Goal: Information Seeking & Learning: Understand process/instructions

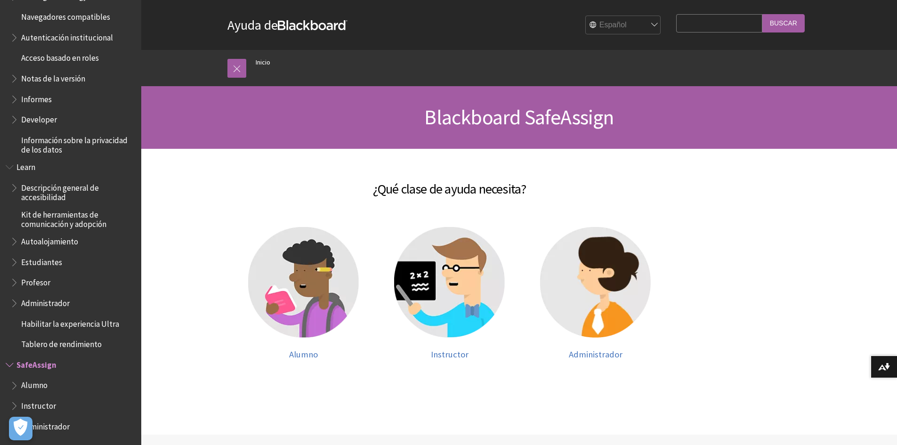
click at [633, 15] on div "English عربية Català Cymraeg Deutsch Español Suomi Français עברית Italiano 日本語 …" at bounding box center [507, 24] width 318 height 25
click at [639, 28] on select "English عربية Català Cymraeg Deutsch Español Suomi Français עברית Italiano 日本語 …" at bounding box center [623, 25] width 75 height 19
click at [586, 16] on select "English عربية Català Cymraeg Deutsch Español Suomi Français עברית Italiano 日本語 …" at bounding box center [623, 25] width 75 height 19
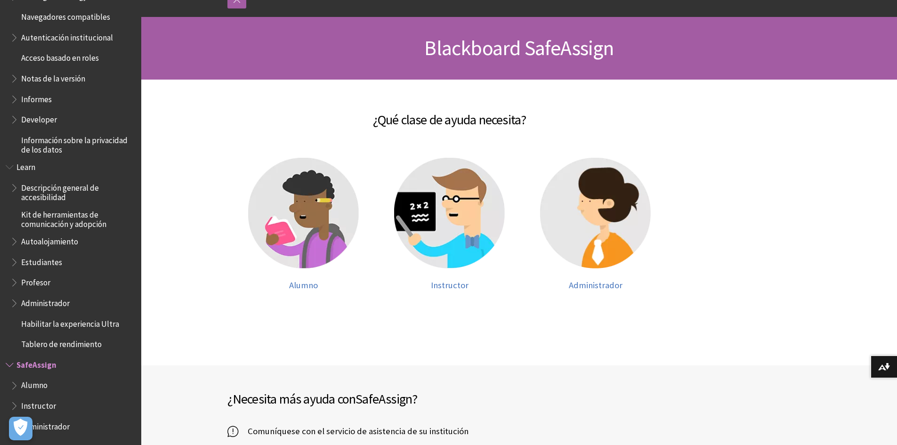
scroll to position [94, 0]
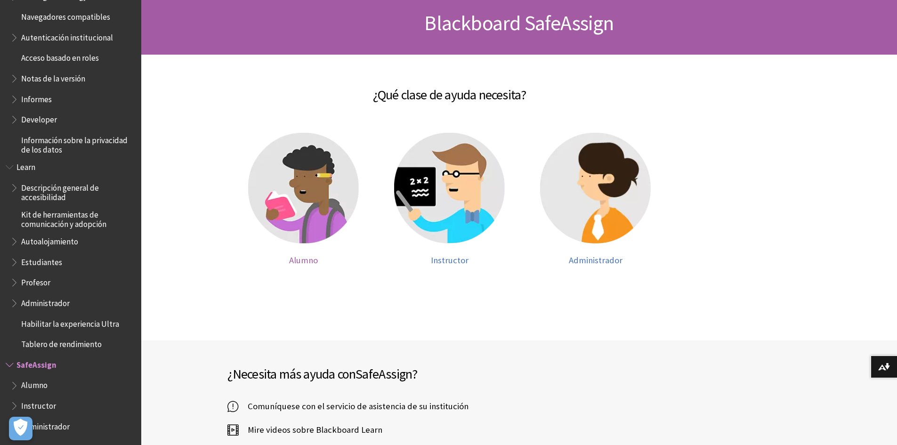
click at [311, 192] on img at bounding box center [303, 188] width 111 height 111
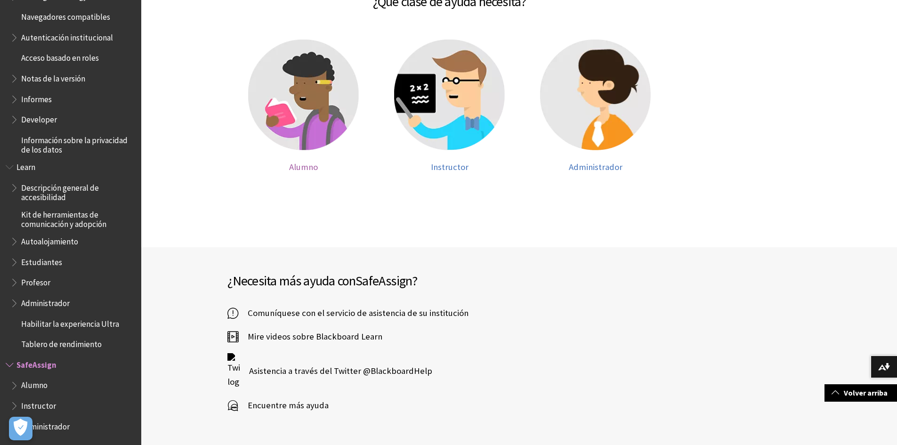
scroll to position [188, 0]
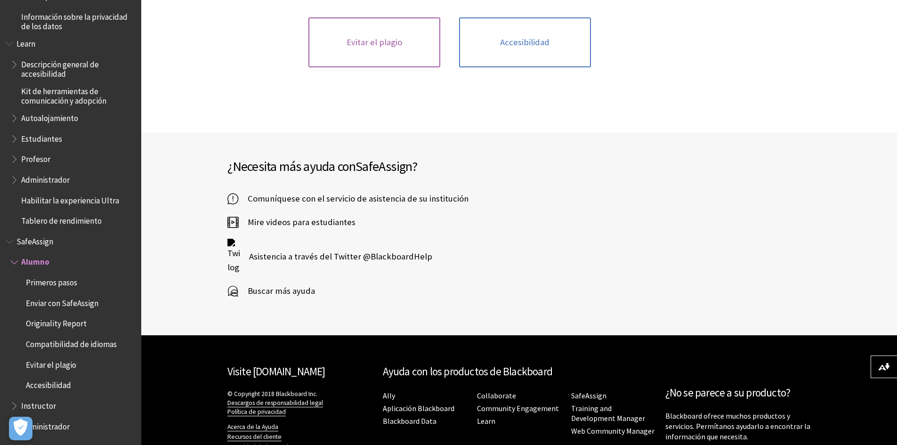
scroll to position [283, 0]
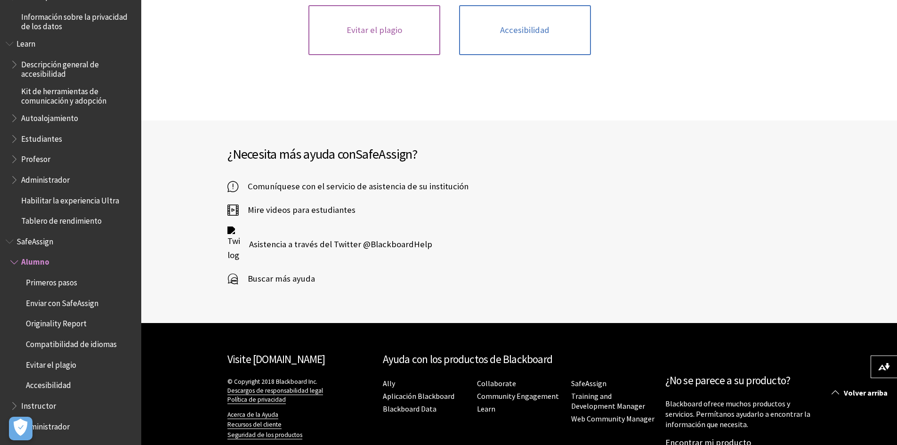
click at [387, 18] on link "Evitar el plagio" at bounding box center [375, 30] width 132 height 50
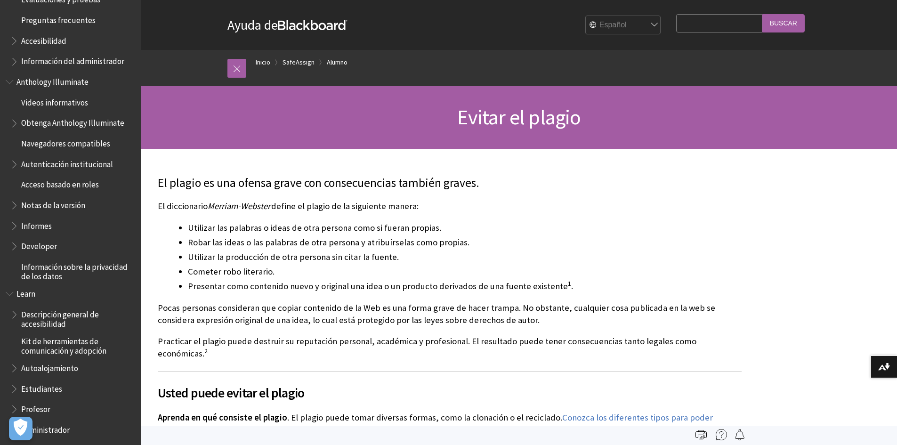
scroll to position [357, 0]
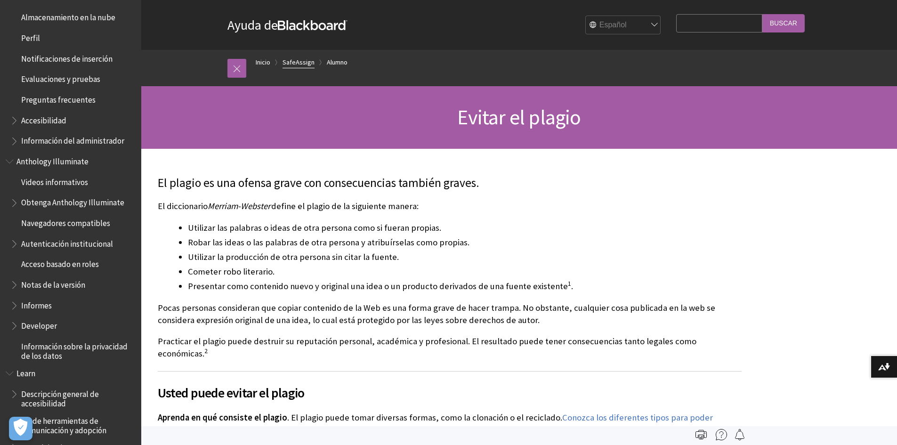
click at [297, 61] on link "SafeAssign" at bounding box center [299, 63] width 32 height 12
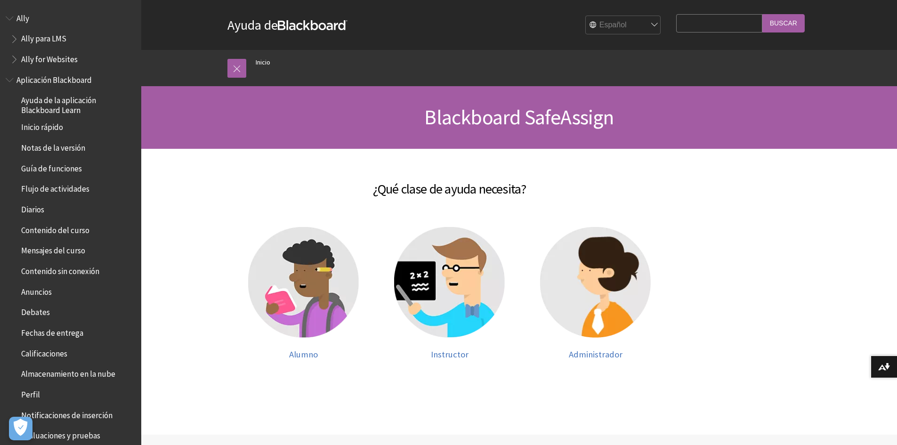
scroll to position [563, 0]
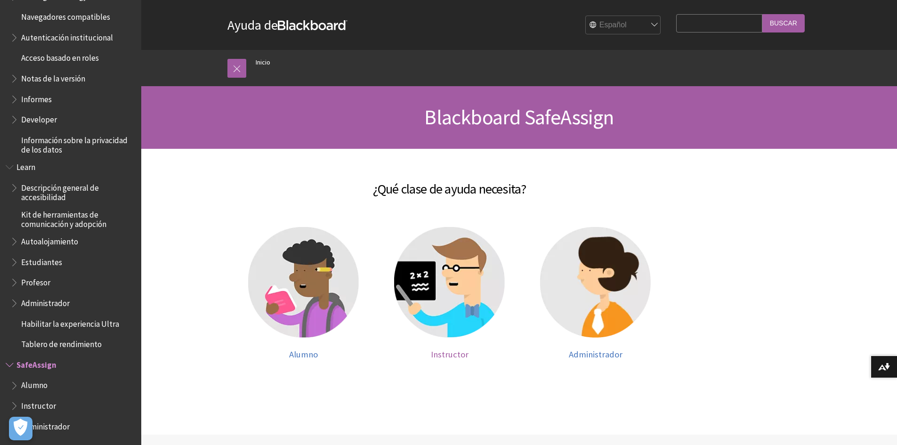
click at [460, 281] on img at bounding box center [449, 282] width 111 height 111
click at [460, 278] on img at bounding box center [449, 282] width 111 height 111
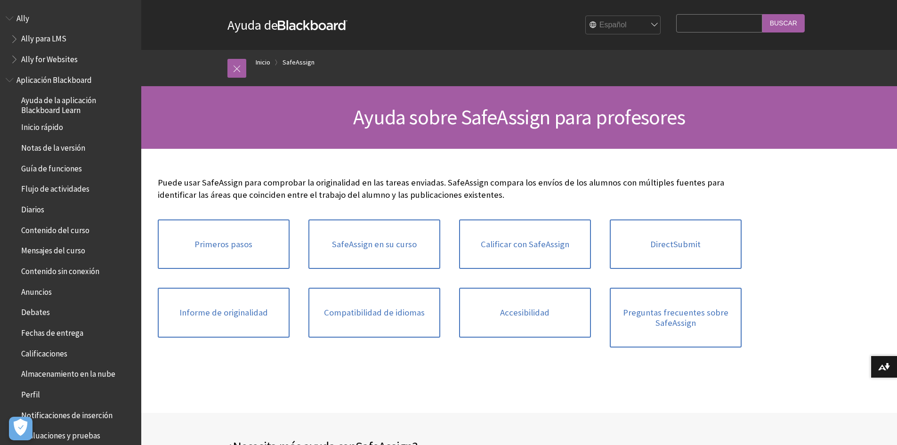
scroll to position [733, 0]
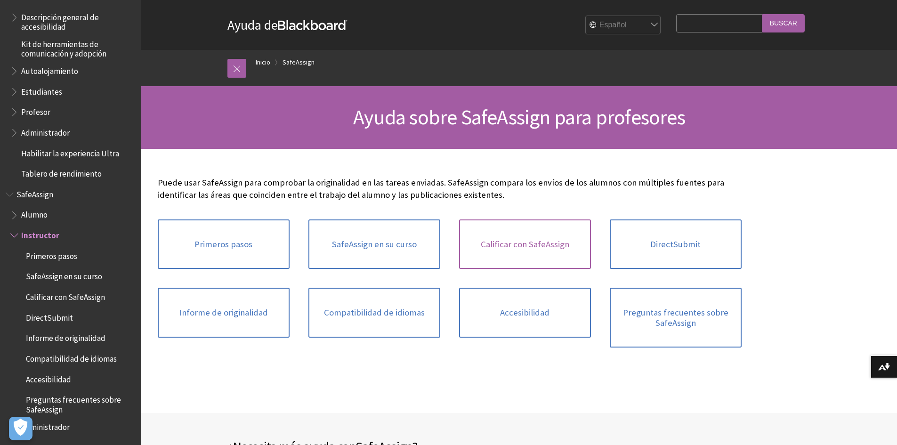
click at [552, 254] on link "Calificar con SafeAssign" at bounding box center [525, 245] width 132 height 50
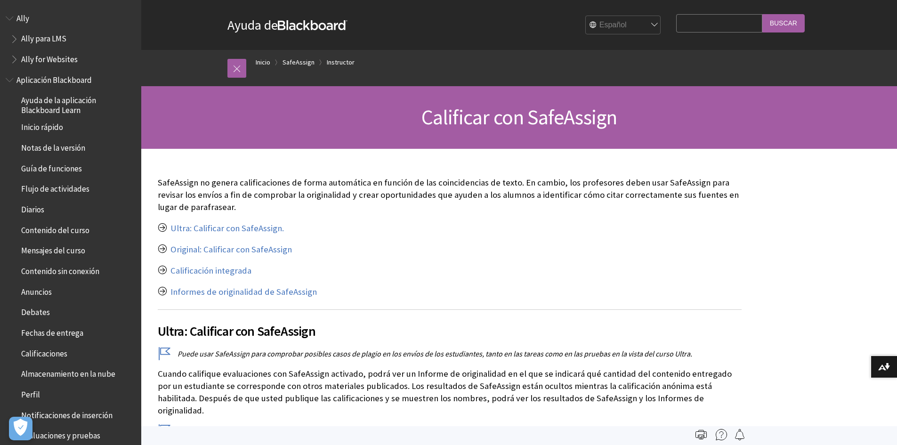
scroll to position [733, 0]
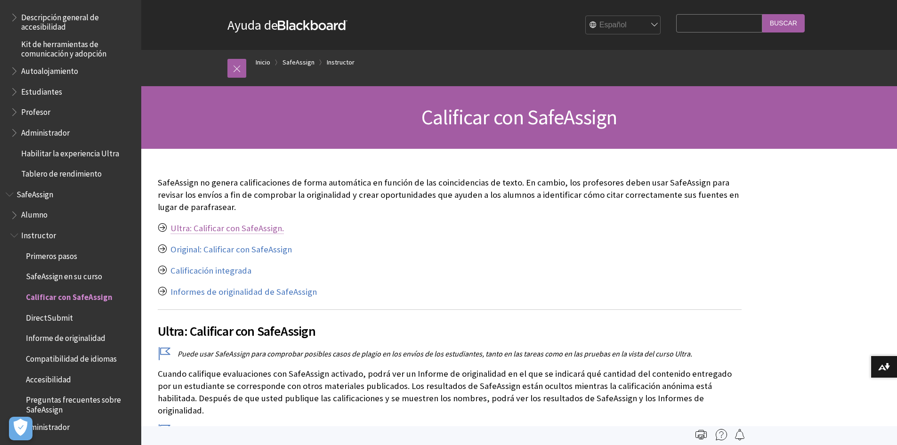
click at [256, 232] on link "Ultra: Calificar con SafeAssign." at bounding box center [228, 228] width 114 height 11
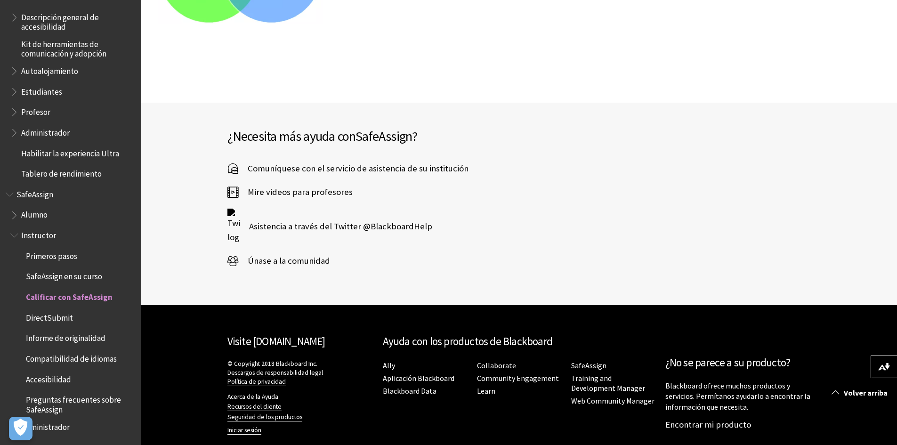
scroll to position [1713, 0]
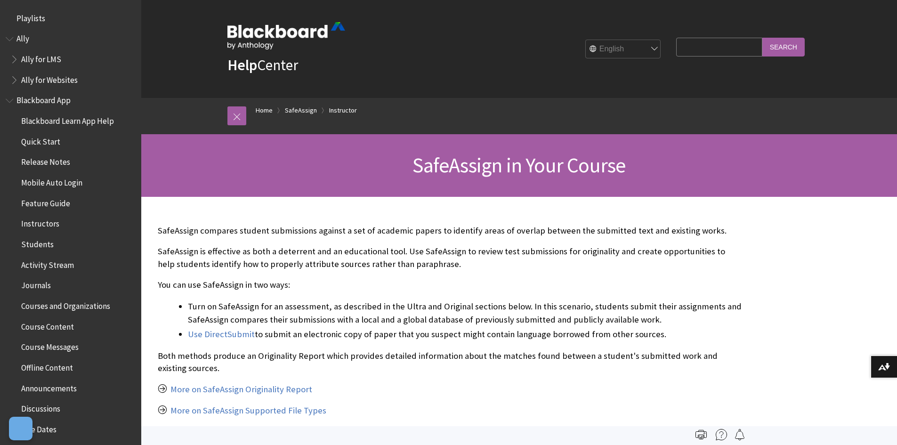
scroll to position [1029, 0]
